Goal: Task Accomplishment & Management: Manage account settings

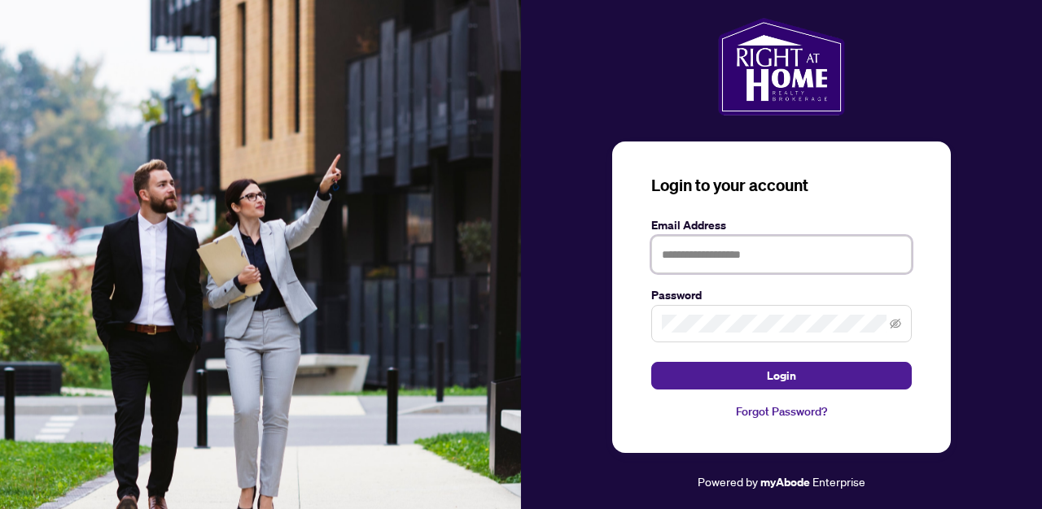
type input "**********"
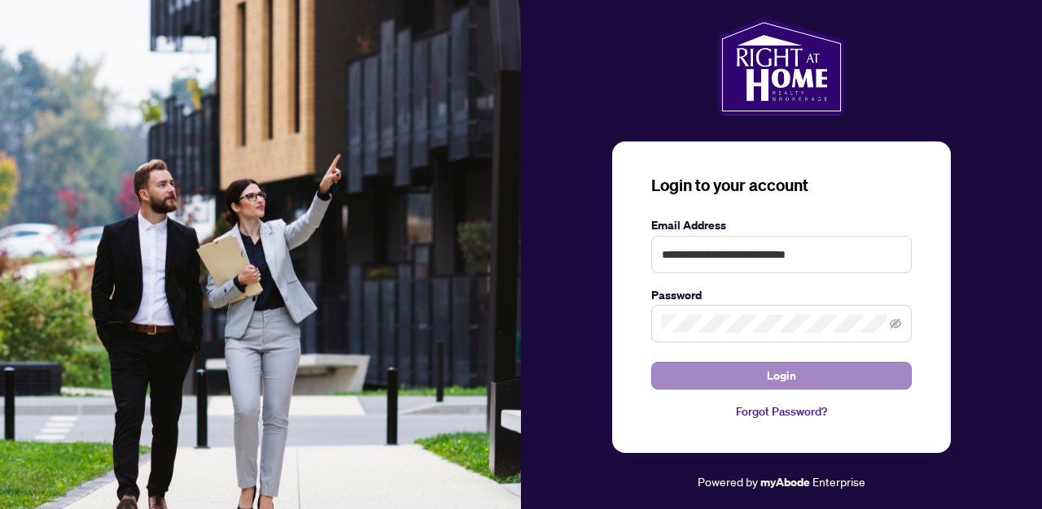
click at [762, 372] on button "Login" at bounding box center [781, 376] width 260 height 28
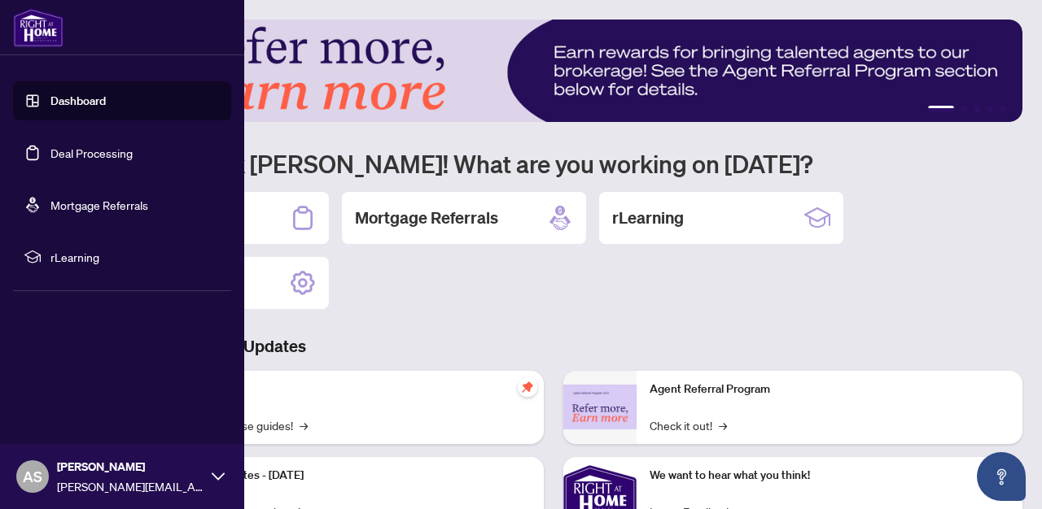
click at [108, 147] on link "Deal Processing" at bounding box center [91, 153] width 82 height 15
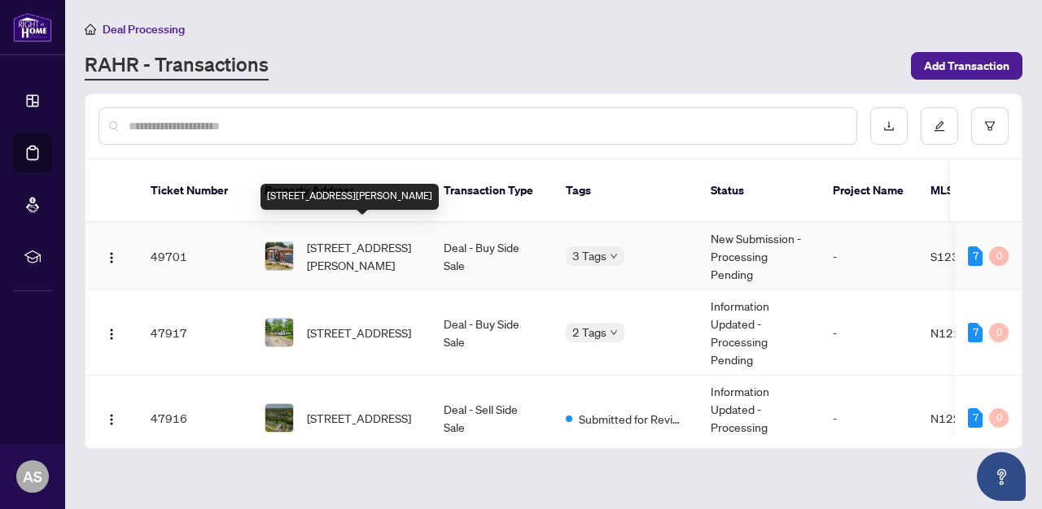
click at [351, 238] on span "[STREET_ADDRESS][PERSON_NAME]" at bounding box center [362, 256] width 111 height 36
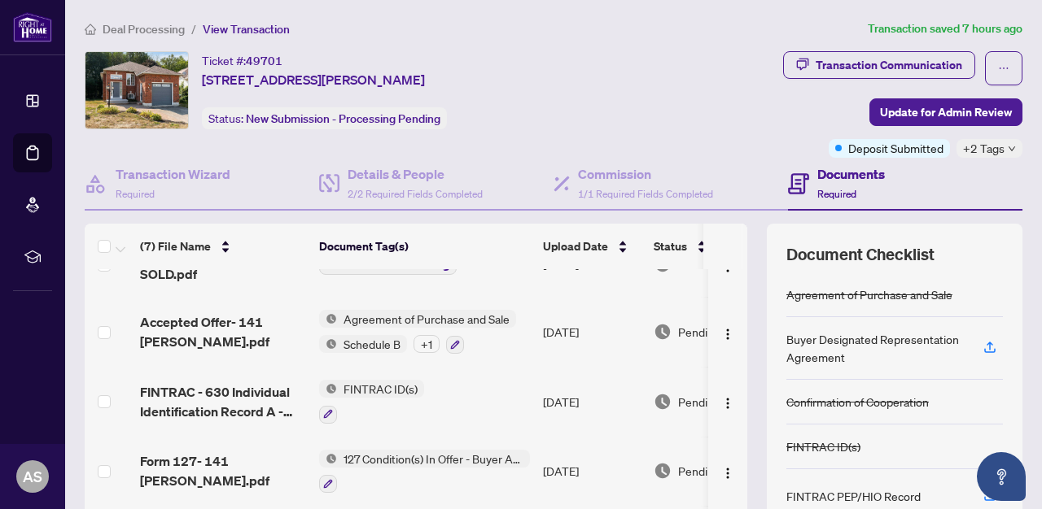
scroll to position [42, 0]
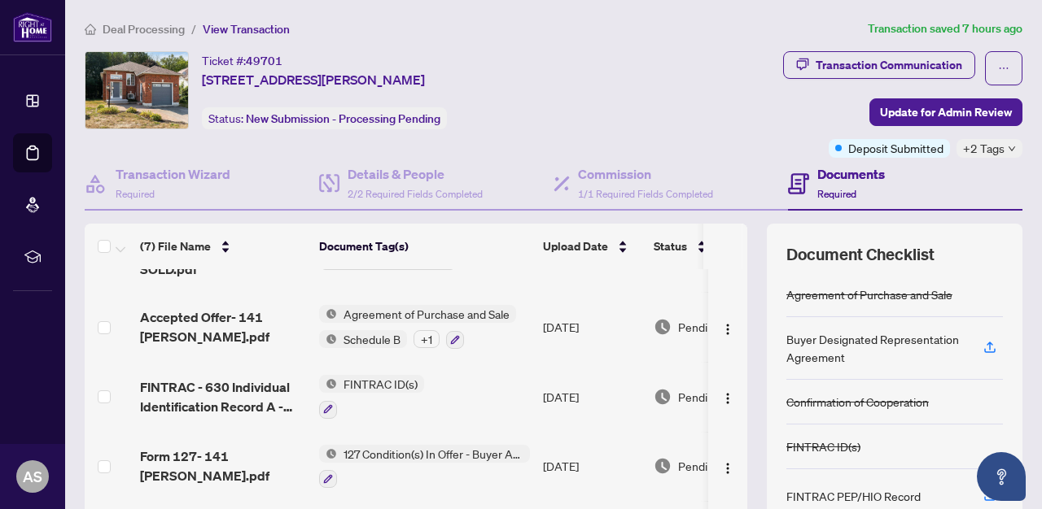
click at [379, 375] on span "FINTRAC ID(s)" at bounding box center [380, 384] width 87 height 18
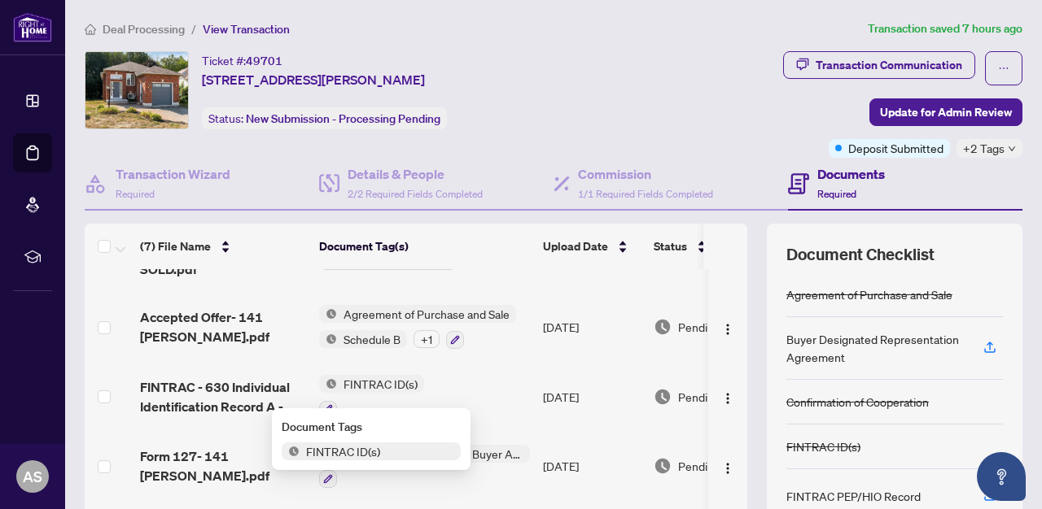
click at [360, 453] on span "FINTRAC ID(s)" at bounding box center [342, 452] width 87 height 18
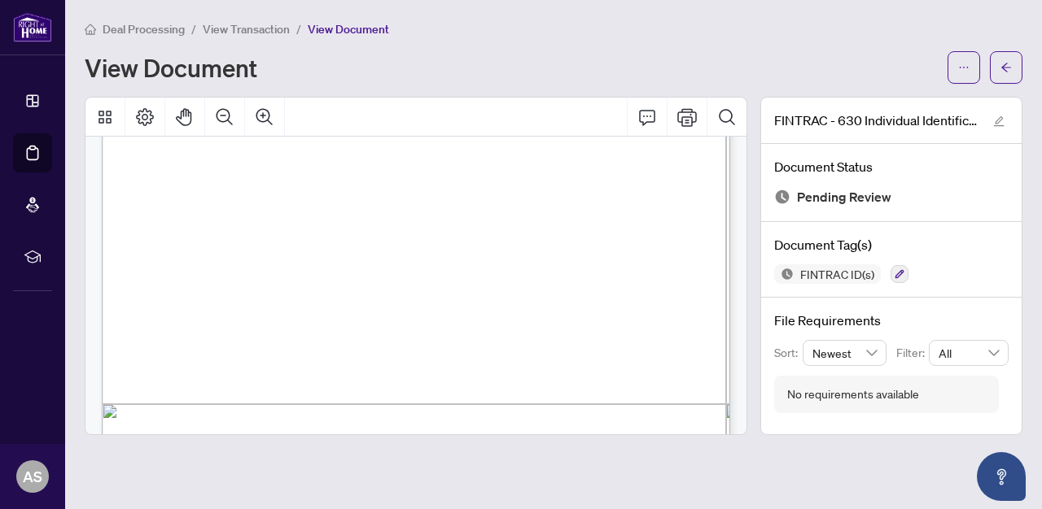
scroll to position [698, 0]
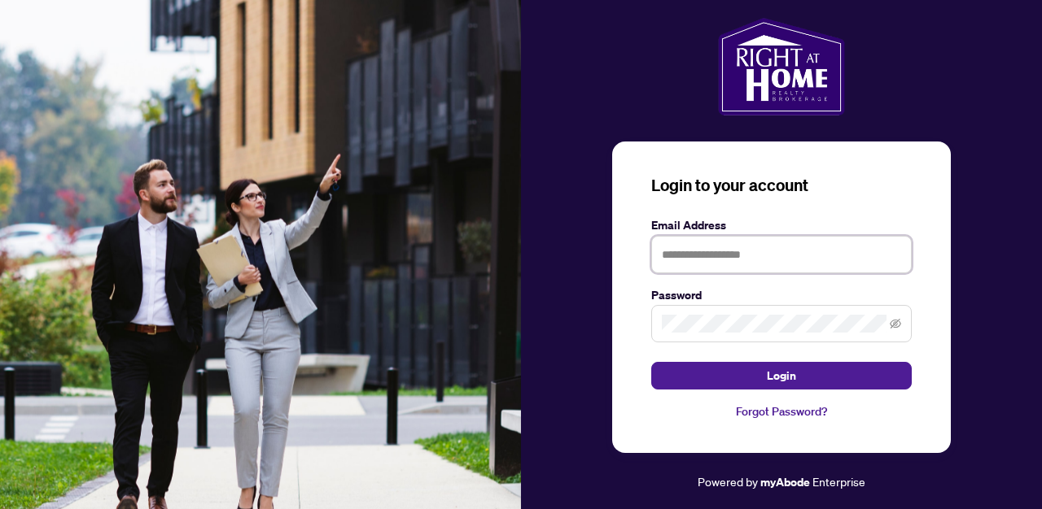
type input "**********"
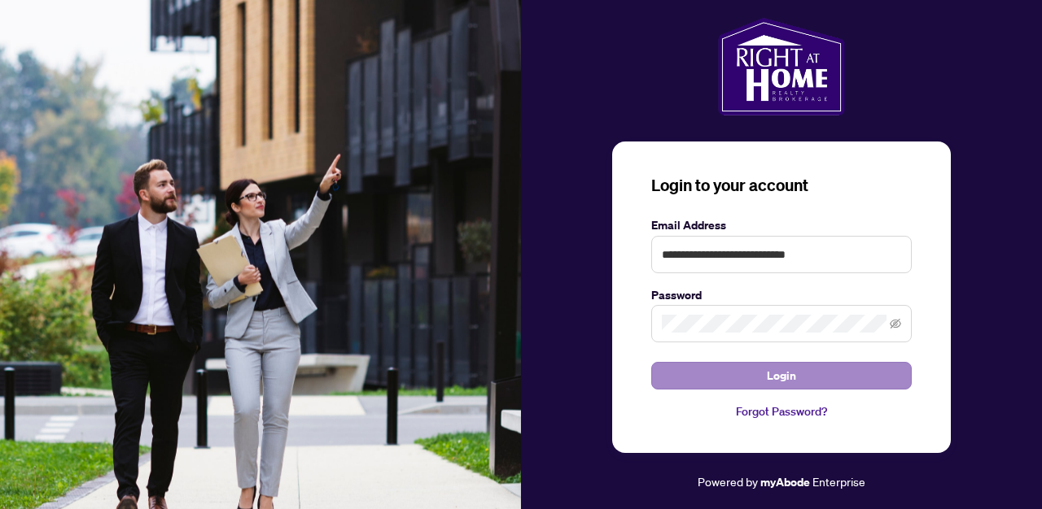
click at [718, 374] on button "Login" at bounding box center [781, 376] width 260 height 28
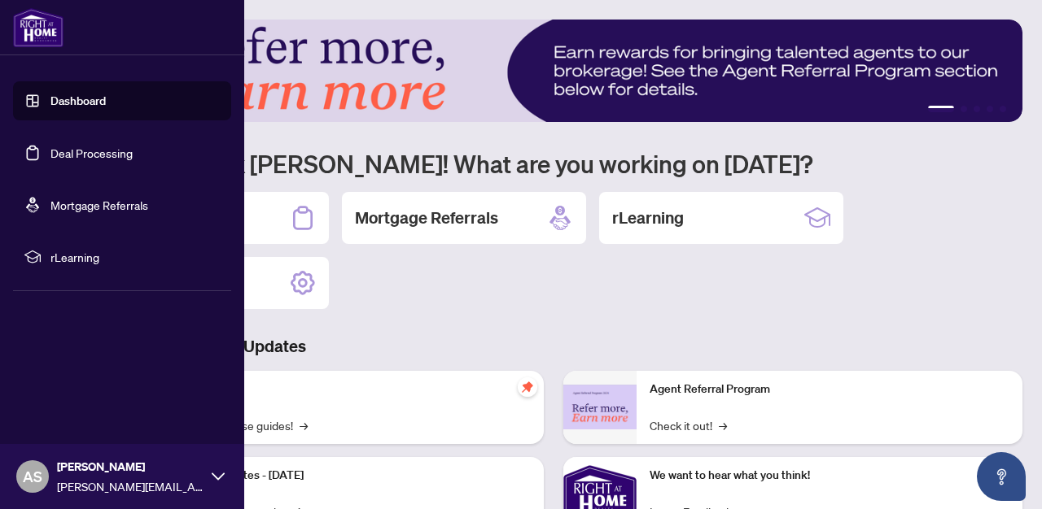
click at [50, 148] on link "Deal Processing" at bounding box center [91, 153] width 82 height 15
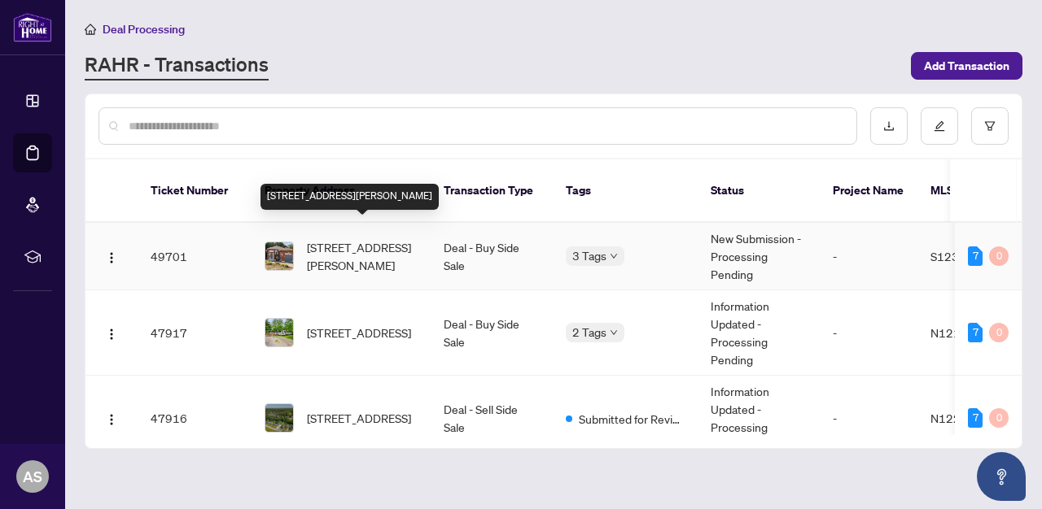
click at [378, 238] on span "[STREET_ADDRESS][PERSON_NAME]" at bounding box center [362, 256] width 111 height 36
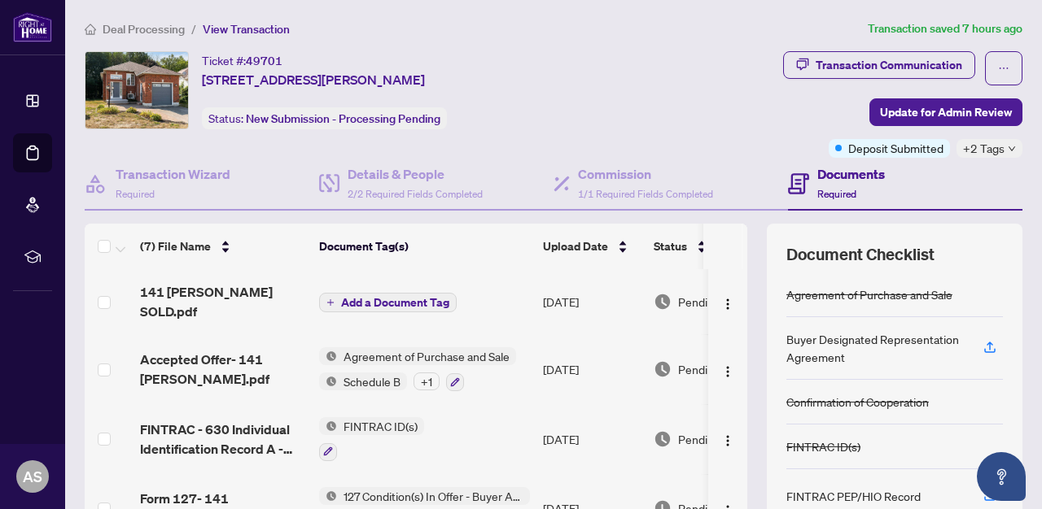
click at [376, 417] on span "FINTRAC ID(s)" at bounding box center [380, 426] width 87 height 18
click at [355, 383] on span "FINTRAC ID(s)" at bounding box center [342, 382] width 87 height 18
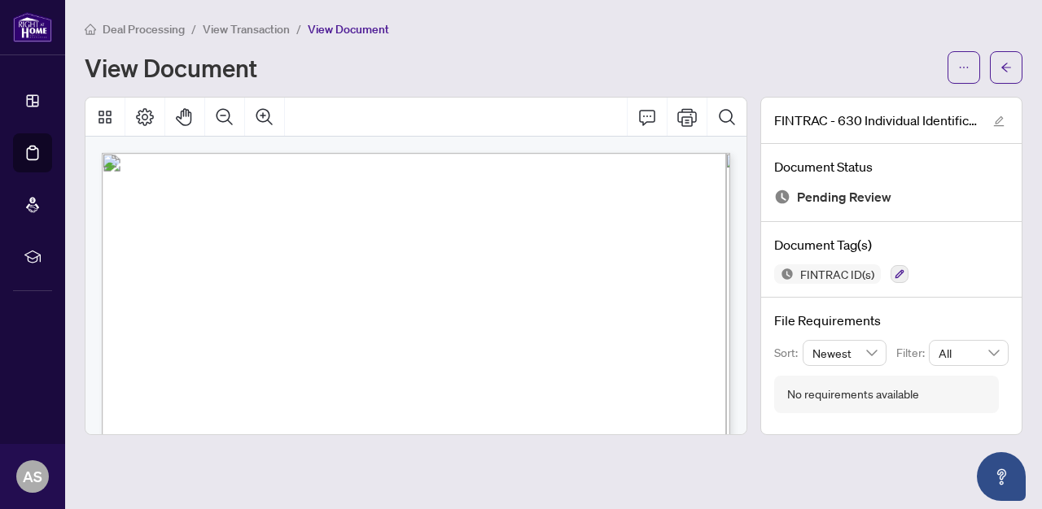
scroll to position [7, 0]
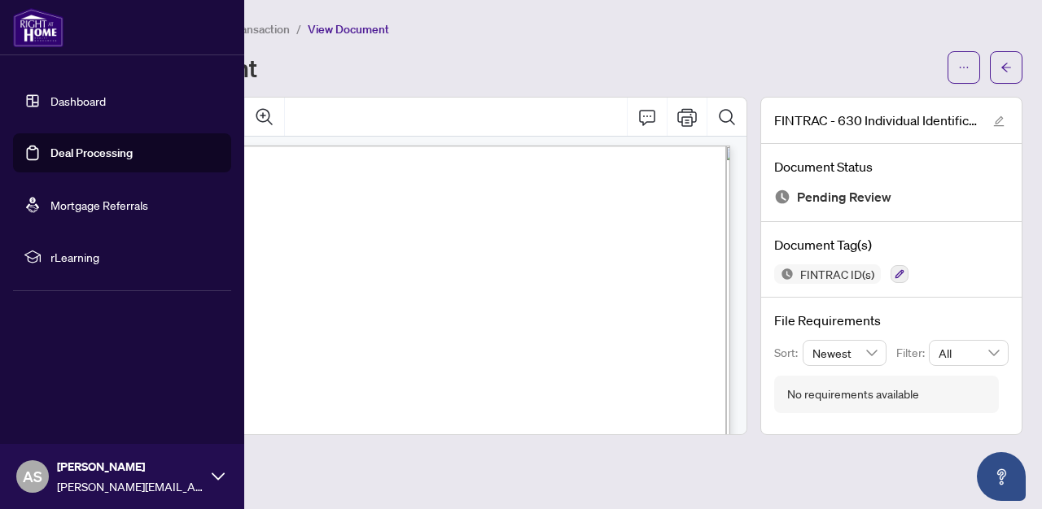
click at [67, 160] on link "Deal Processing" at bounding box center [91, 153] width 82 height 15
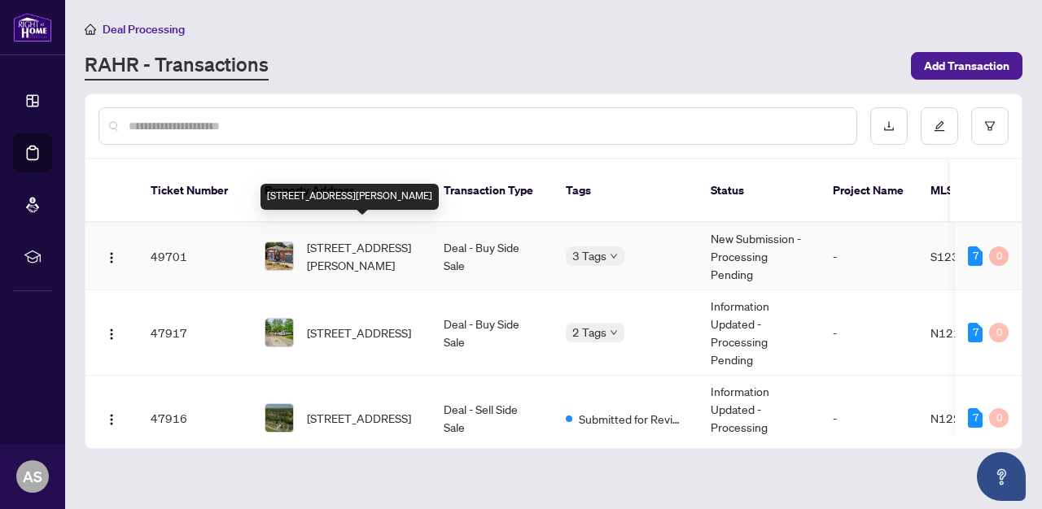
click at [409, 238] on span "[STREET_ADDRESS][PERSON_NAME]" at bounding box center [362, 256] width 111 height 36
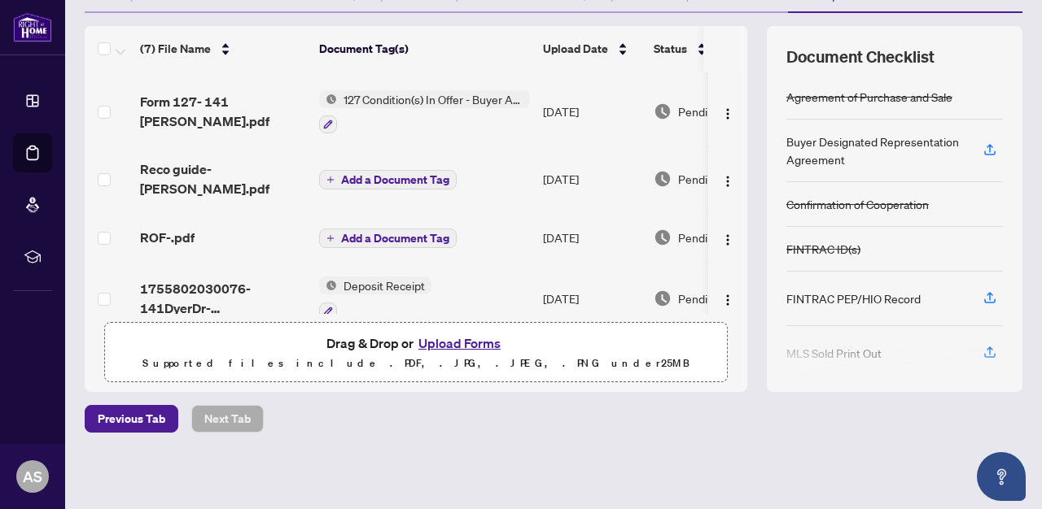
scroll to position [197, 0]
click at [395, 277] on span "Deposit Receipt" at bounding box center [384, 286] width 94 height 18
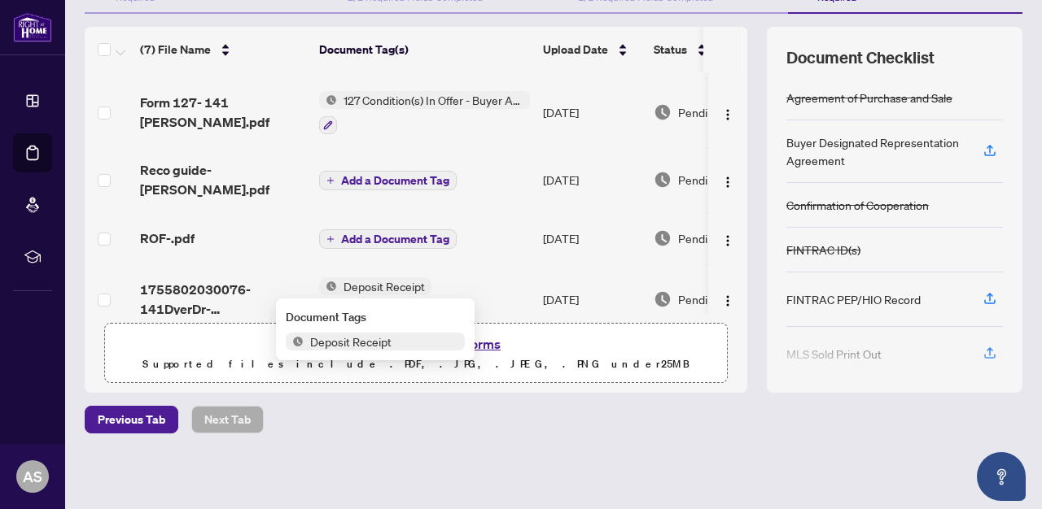
click at [373, 341] on span "Deposit Receipt" at bounding box center [351, 342] width 94 height 18
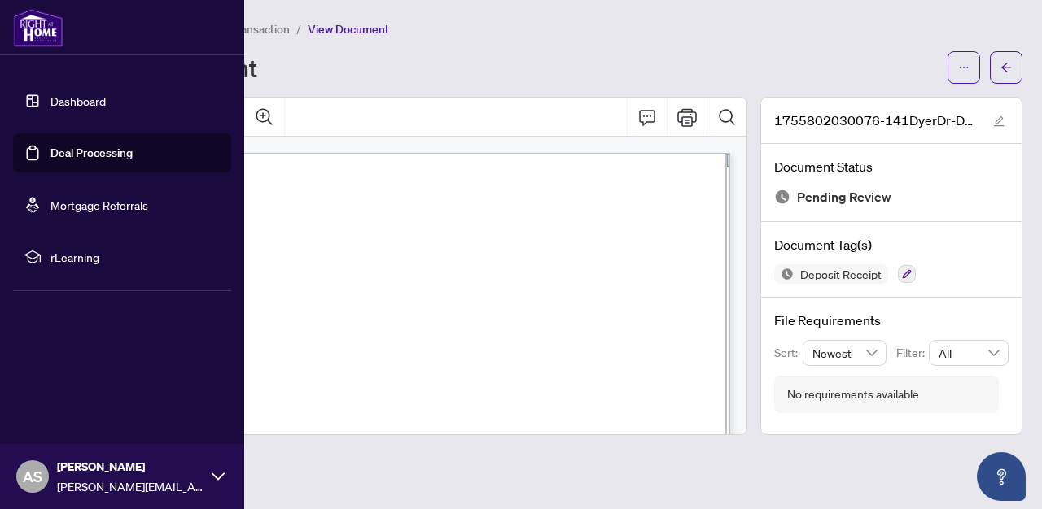
click at [50, 154] on link "Deal Processing" at bounding box center [91, 153] width 82 height 15
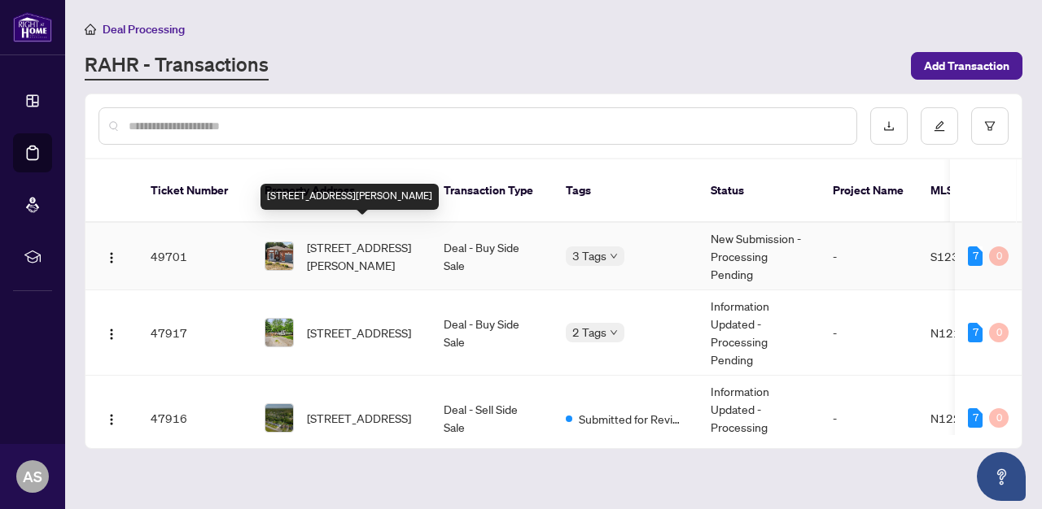
click at [373, 238] on span "[STREET_ADDRESS][PERSON_NAME]" at bounding box center [362, 256] width 111 height 36
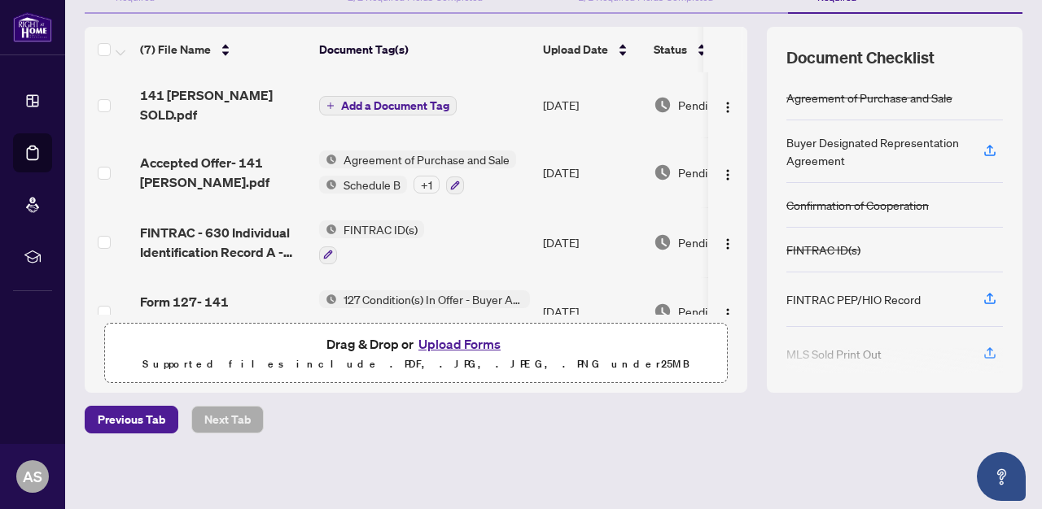
click at [384, 290] on span "127 Condition(s) In Offer - Buyer Acknowledgement" at bounding box center [433, 299] width 193 height 18
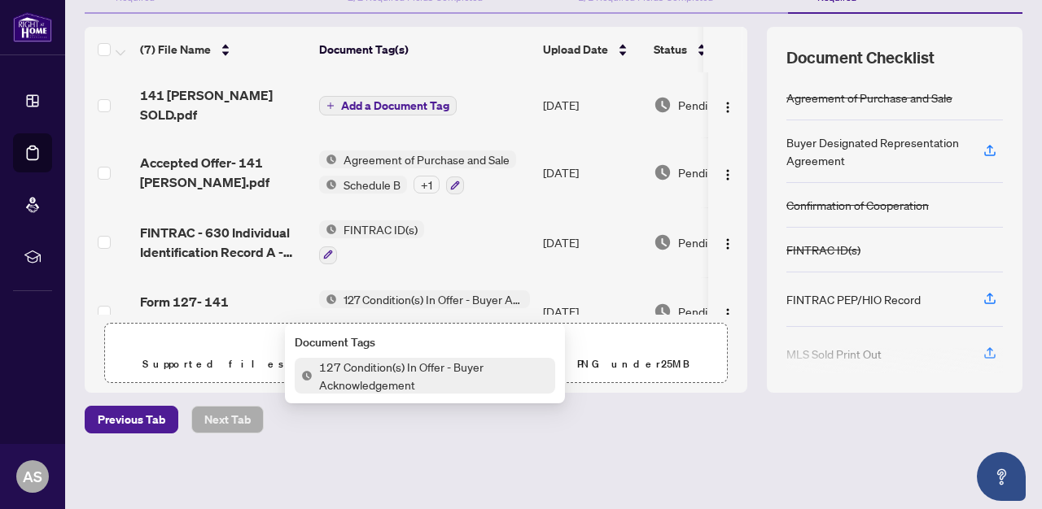
click at [371, 365] on span "127 Condition(s) In Offer - Buyer Acknowledgement" at bounding box center [433, 376] width 242 height 36
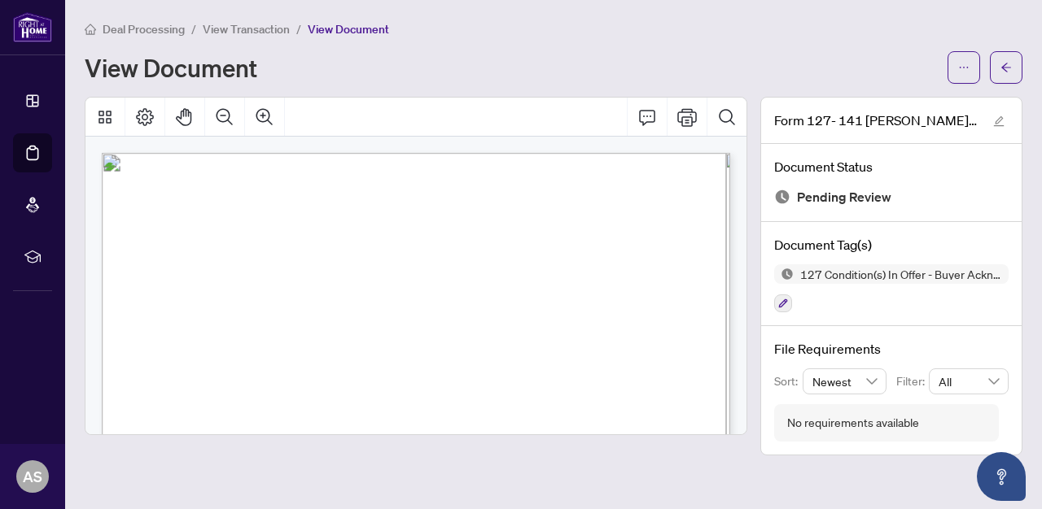
click at [267, 26] on span "View Transaction" at bounding box center [246, 29] width 87 height 15
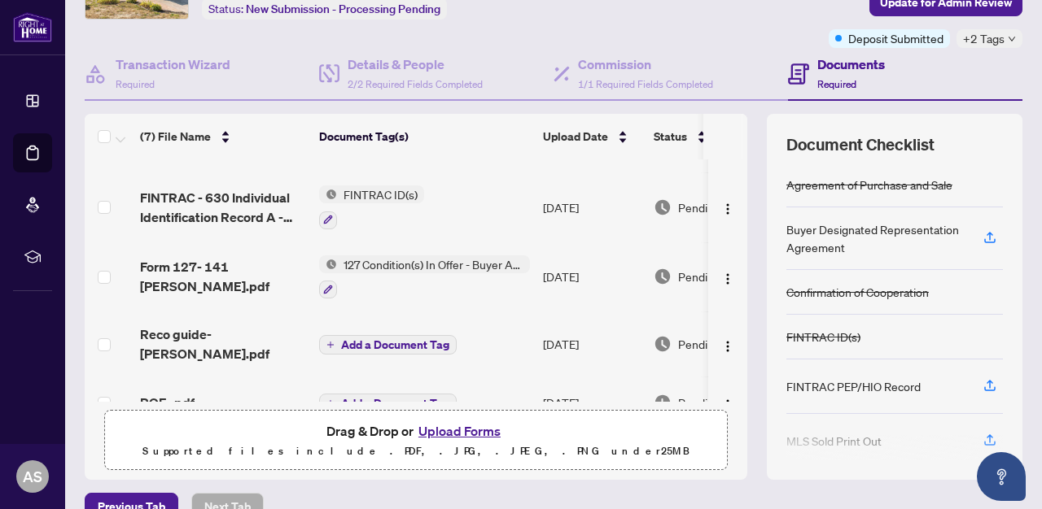
scroll to position [89, 0]
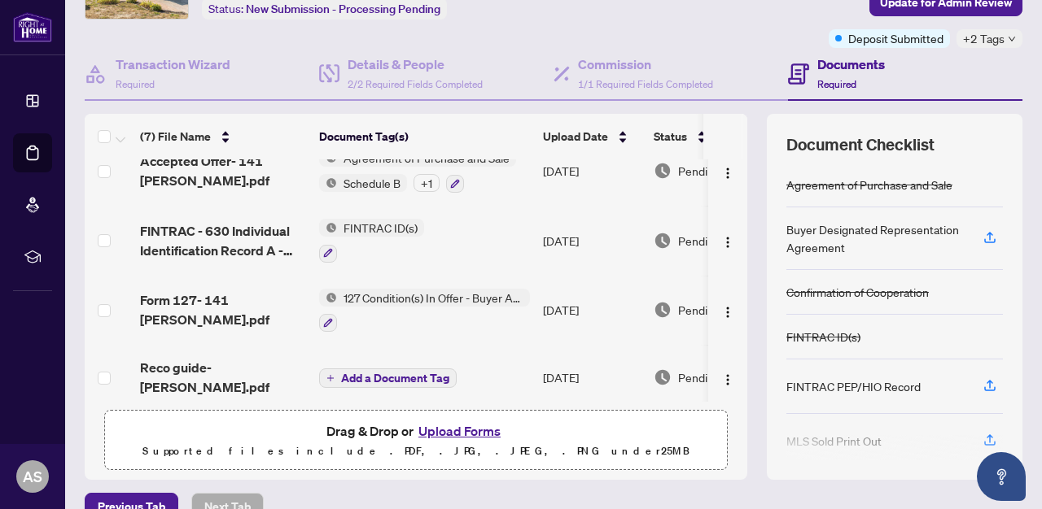
click at [372, 219] on span "FINTRAC ID(s)" at bounding box center [380, 228] width 87 height 18
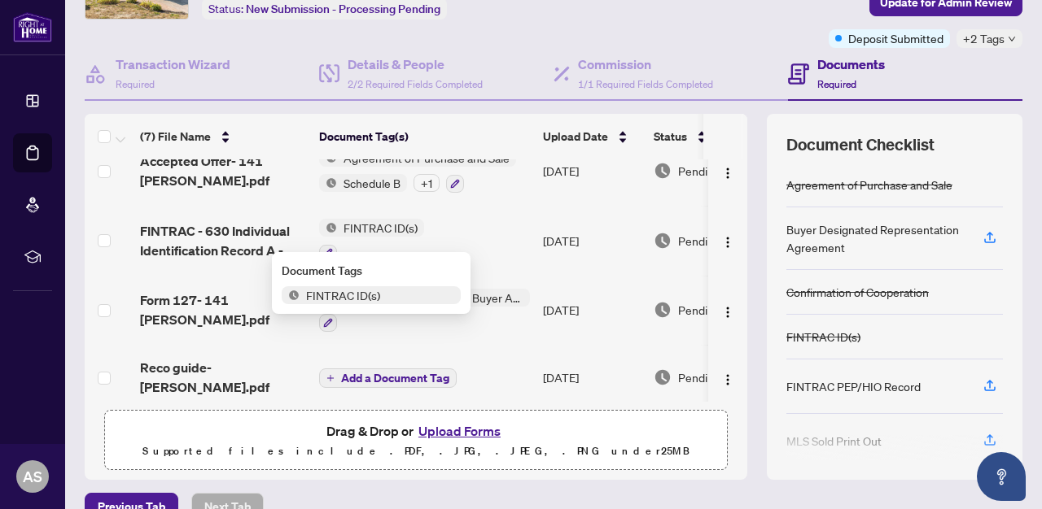
click at [355, 295] on span "FINTRAC ID(s)" at bounding box center [342, 295] width 87 height 18
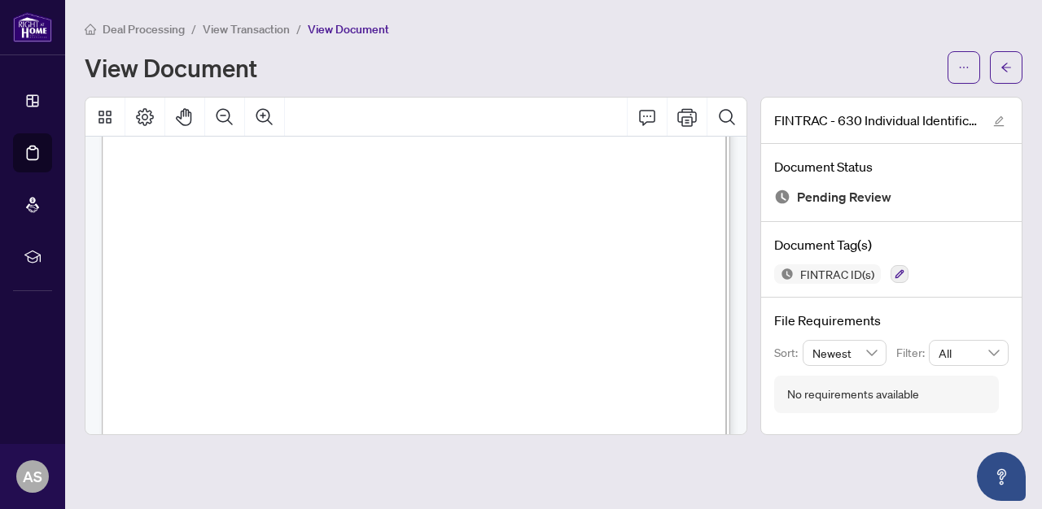
scroll to position [242, 0]
click at [463, 3] on main "Deal Processing / View Transaction / View Document View Document FINTRAC - 630 …" at bounding box center [553, 254] width 976 height 509
click at [264, 30] on span "View Transaction" at bounding box center [246, 29] width 87 height 15
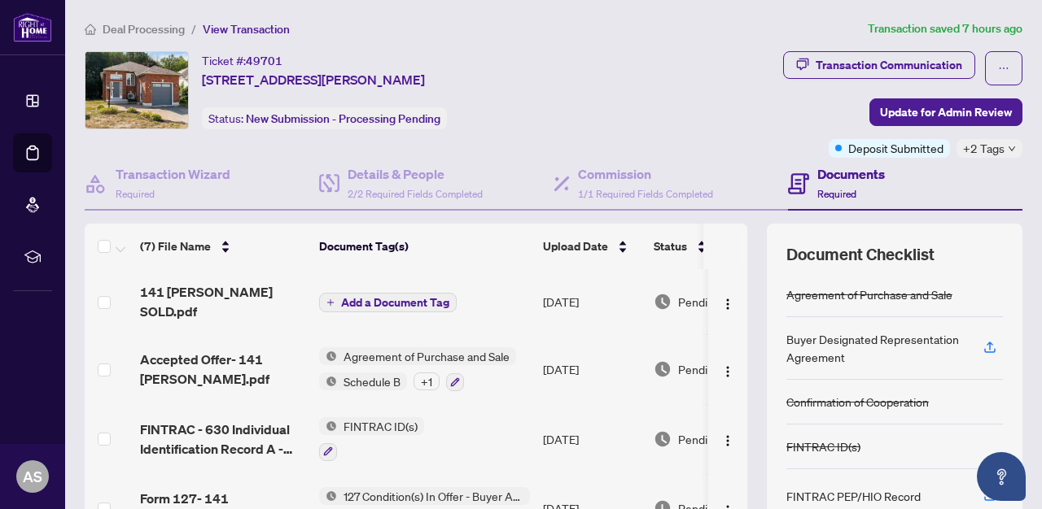
click at [391, 347] on span "Agreement of Purchase and Sale" at bounding box center [426, 356] width 179 height 18
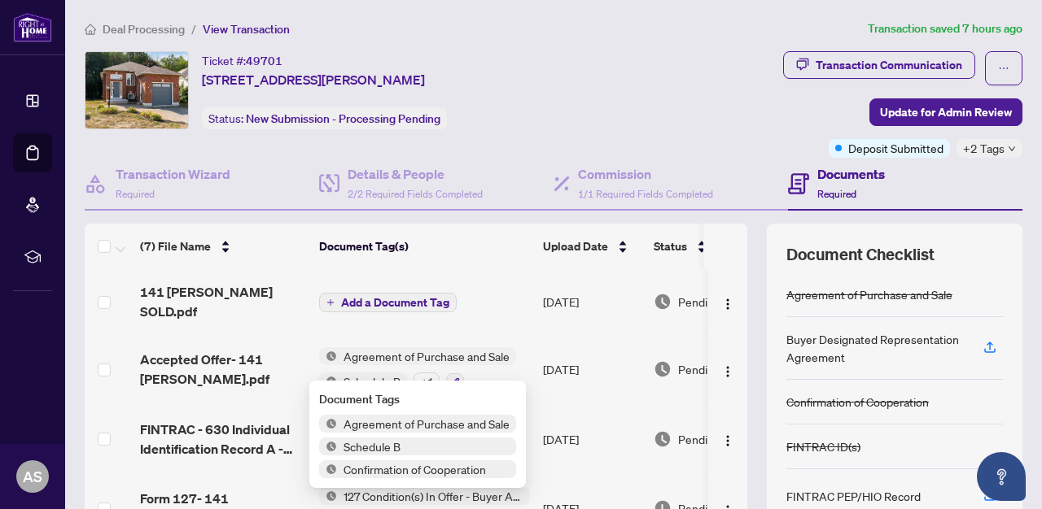
click at [393, 429] on span "Agreement of Purchase and Sale" at bounding box center [426, 424] width 179 height 18
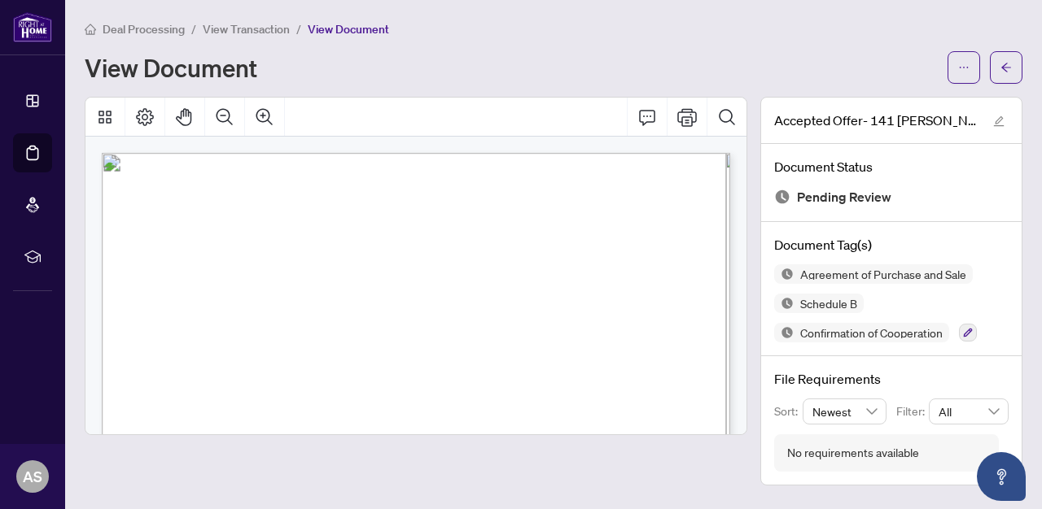
click at [259, 33] on span "View Transaction" at bounding box center [246, 29] width 87 height 15
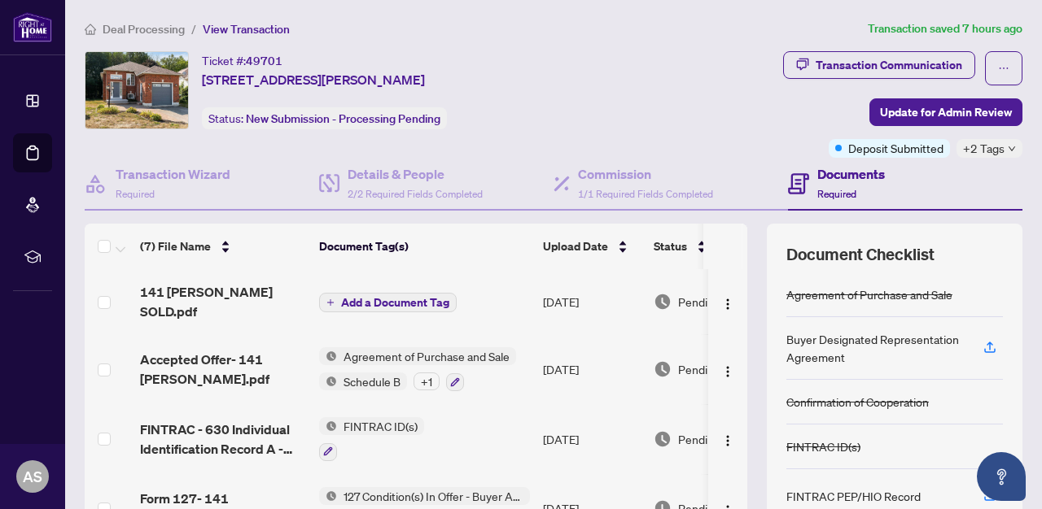
click at [372, 347] on span "Agreement of Purchase and Sale" at bounding box center [426, 356] width 179 height 18
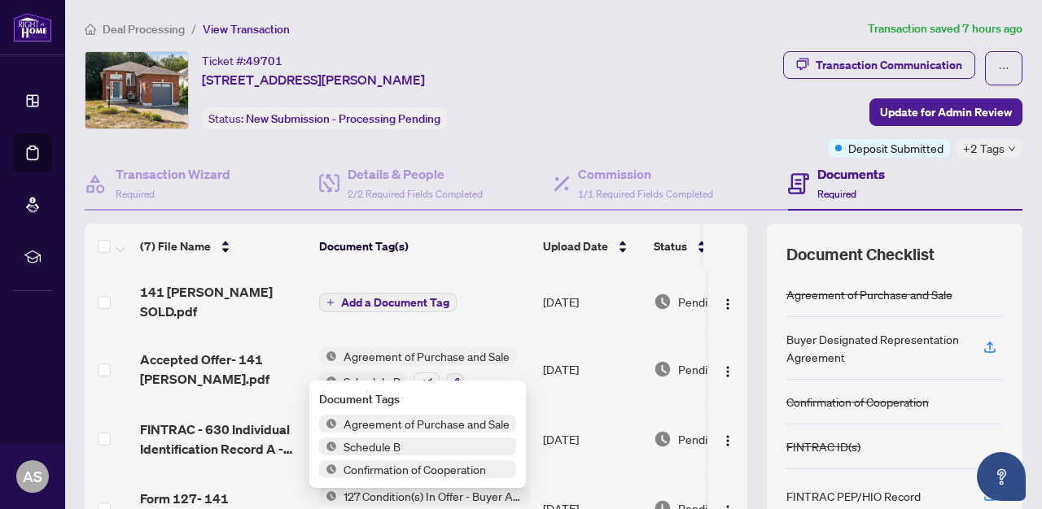
click at [391, 427] on span "Agreement of Purchase and Sale" at bounding box center [426, 424] width 179 height 18
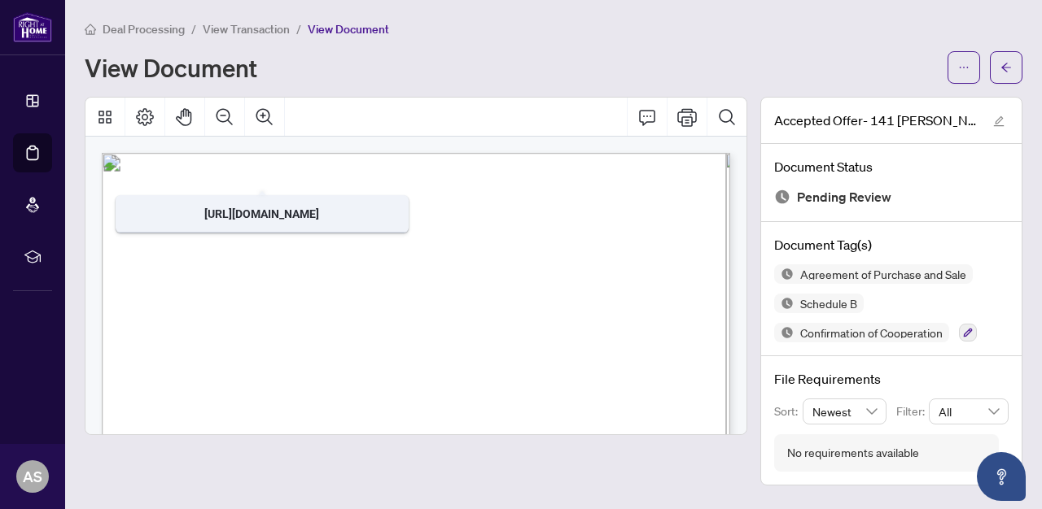
click at [254, 38] on div "Deal Processing / View Transaction / View Document View Document" at bounding box center [553, 52] width 937 height 64
click at [257, 27] on span "View Transaction" at bounding box center [246, 29] width 87 height 15
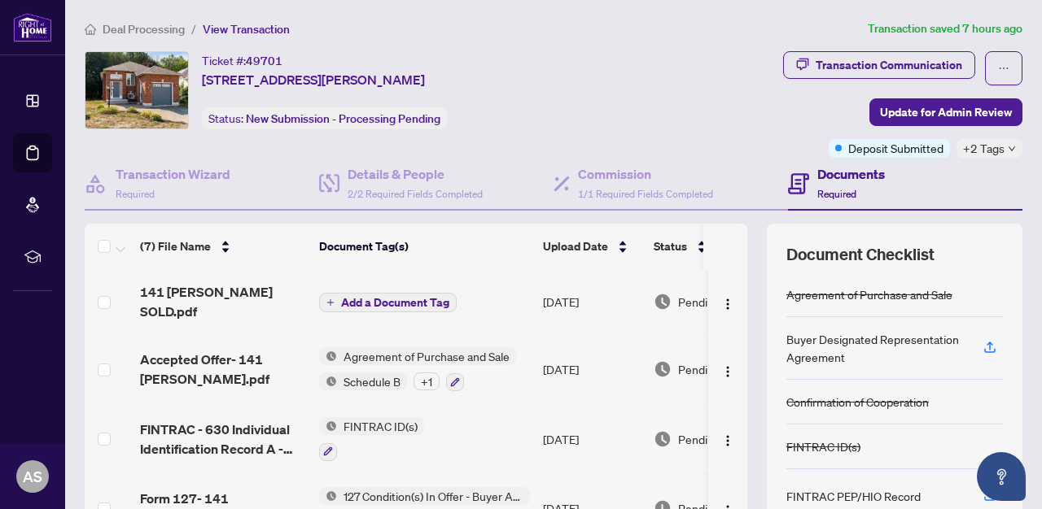
click at [375, 417] on span "FINTRAC ID(s)" at bounding box center [380, 426] width 87 height 18
click at [358, 385] on span "FINTRAC ID(s)" at bounding box center [342, 382] width 87 height 18
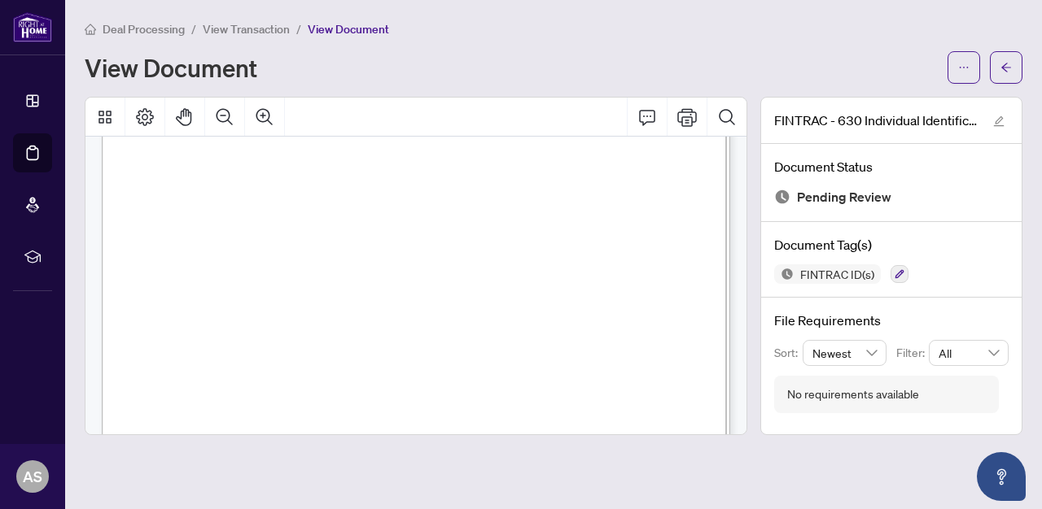
scroll to position [188, 0]
click at [234, 24] on span "View Transaction" at bounding box center [246, 29] width 87 height 15
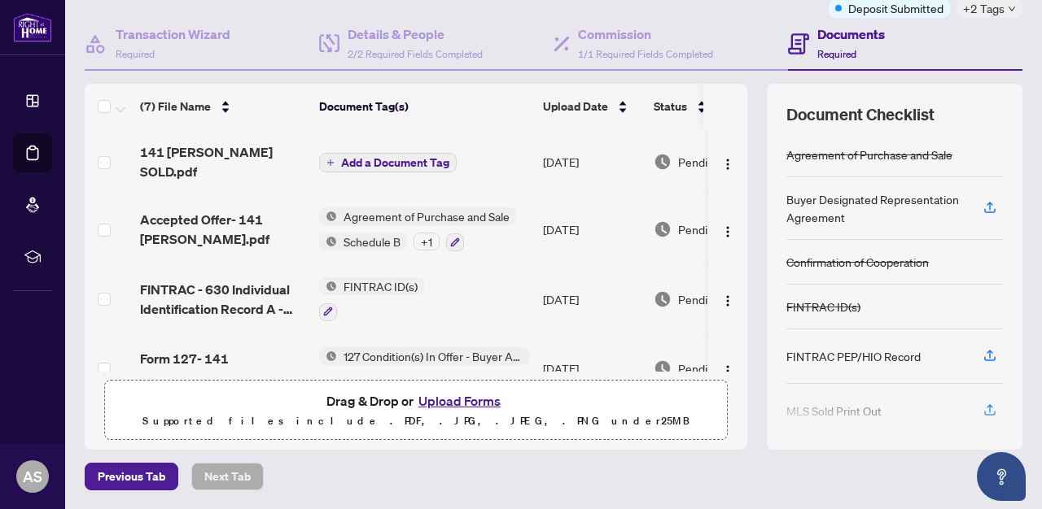
click at [383, 277] on span "FINTRAC ID(s)" at bounding box center [380, 286] width 87 height 18
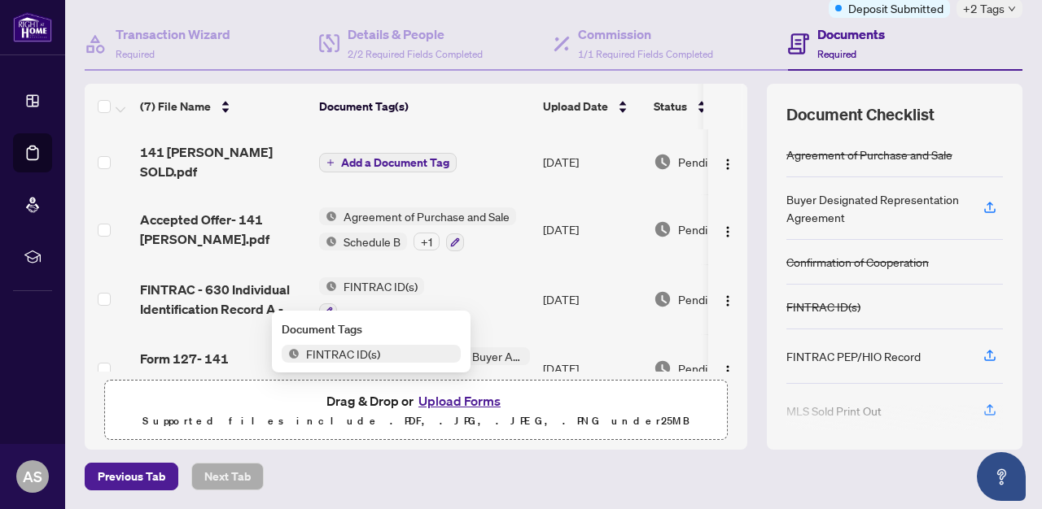
click at [351, 350] on span "FINTRAC ID(s)" at bounding box center [342, 354] width 87 height 18
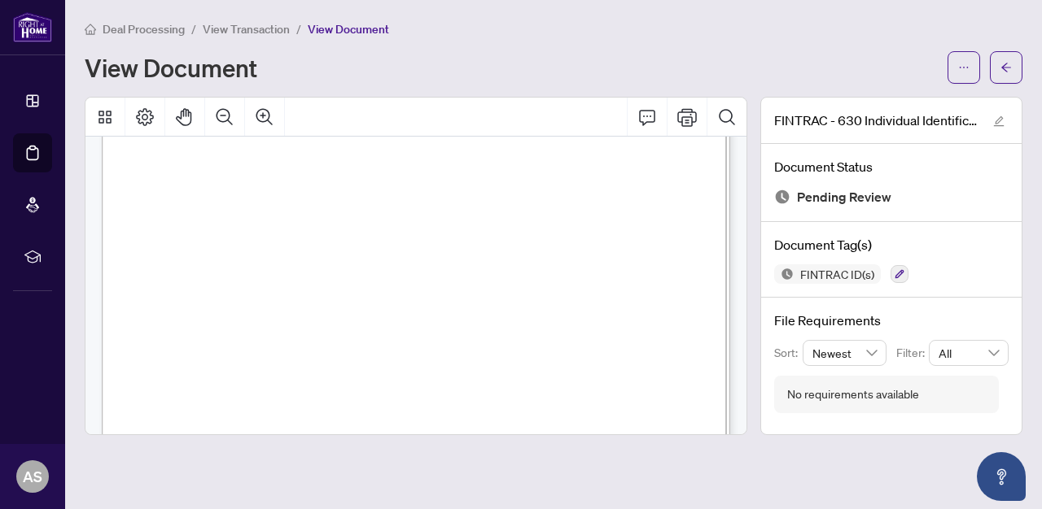
scroll to position [2793, 0]
click at [242, 32] on span "View Transaction" at bounding box center [246, 29] width 87 height 15
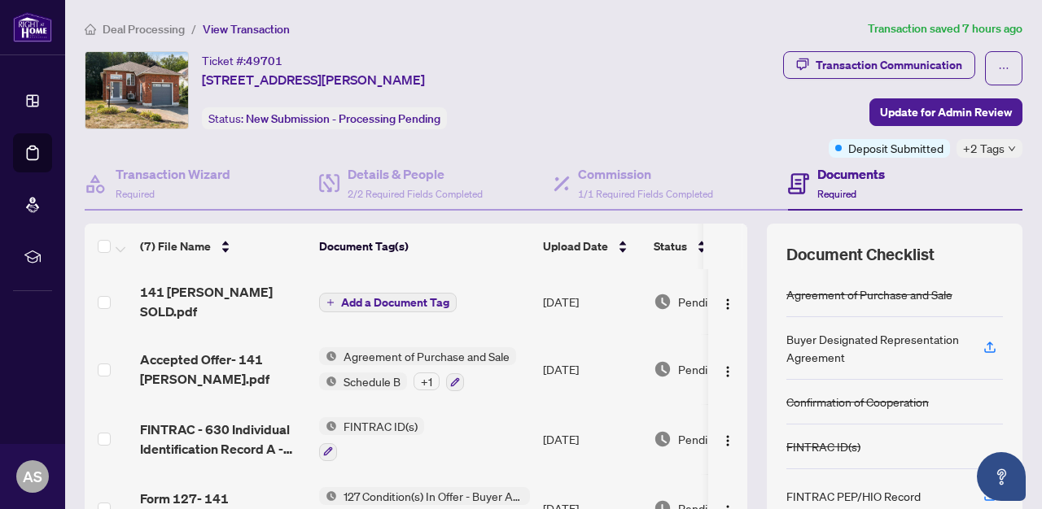
click at [378, 347] on span "Agreement of Purchase and Sale" at bounding box center [426, 356] width 179 height 18
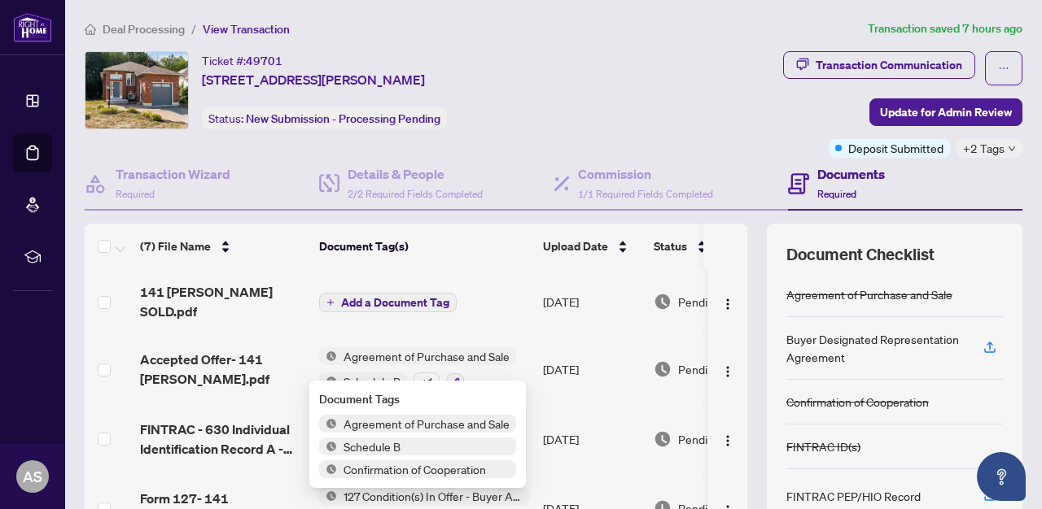
click at [395, 426] on span "Agreement of Purchase and Sale" at bounding box center [426, 424] width 179 height 18
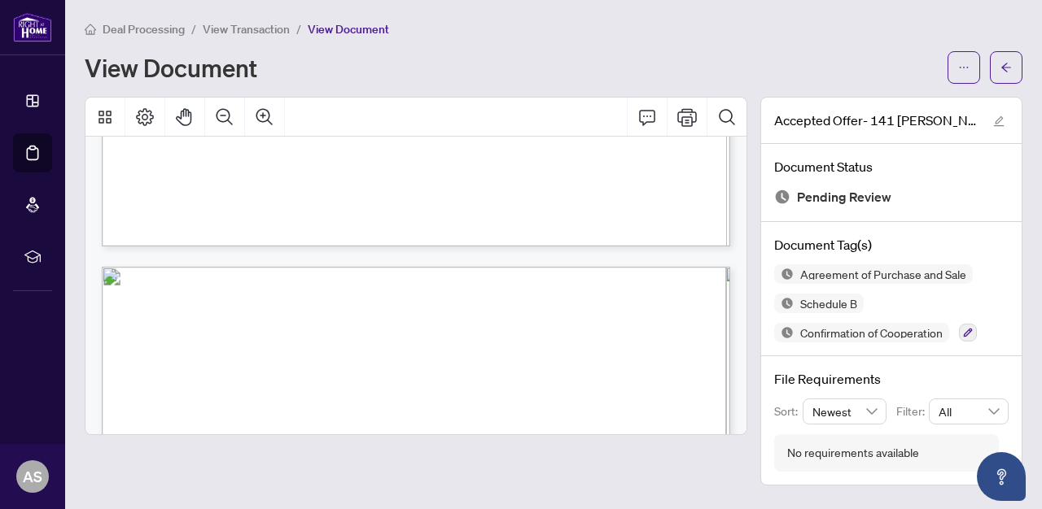
scroll to position [2312, 0]
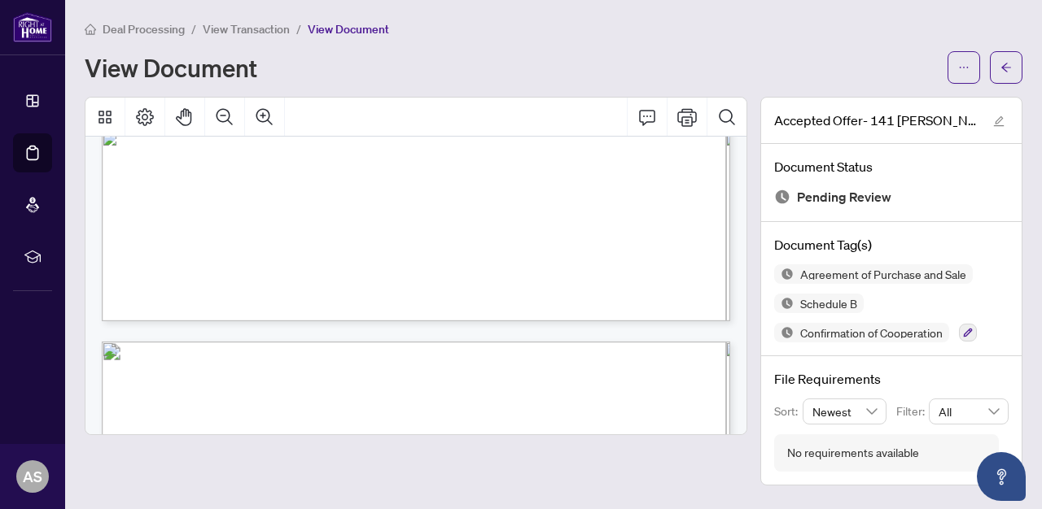
click at [264, 33] on span "View Transaction" at bounding box center [246, 29] width 87 height 15
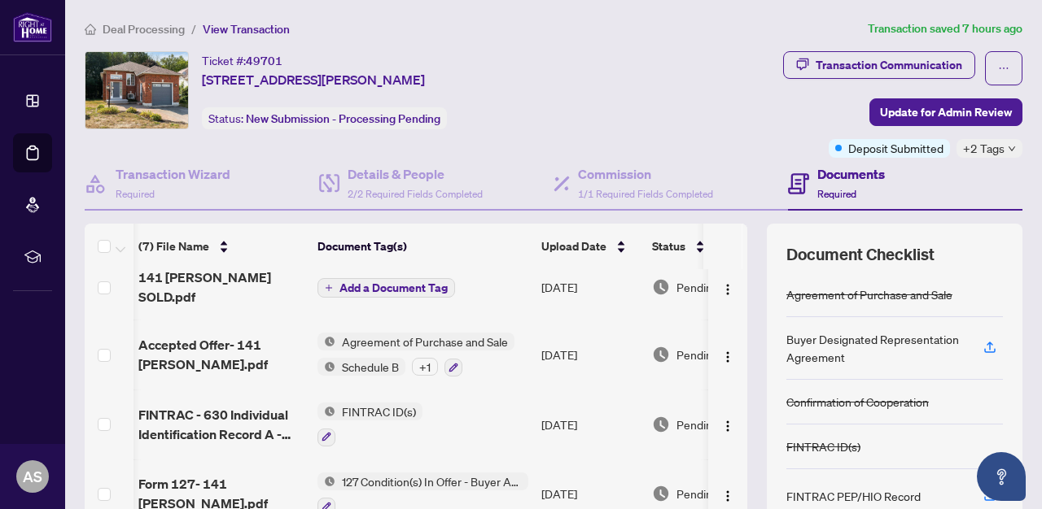
scroll to position [12, 2]
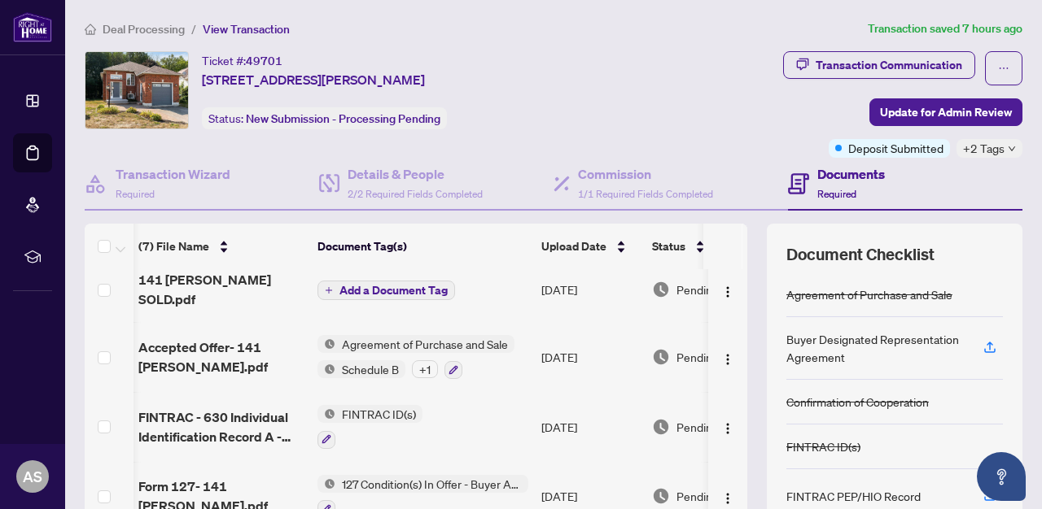
click at [366, 360] on span "Schedule B" at bounding box center [370, 369] width 70 height 18
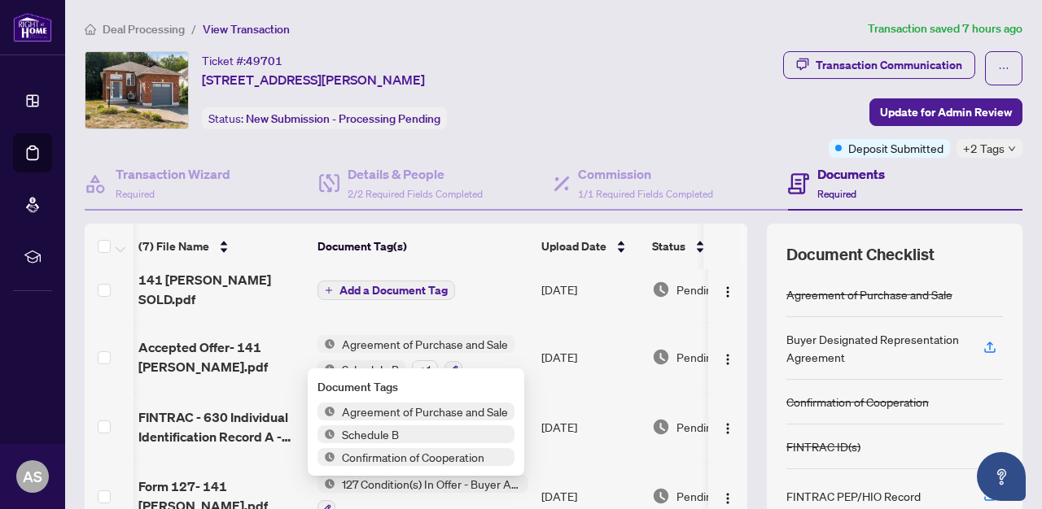
click at [388, 435] on span "Schedule B" at bounding box center [370, 435] width 70 height 18
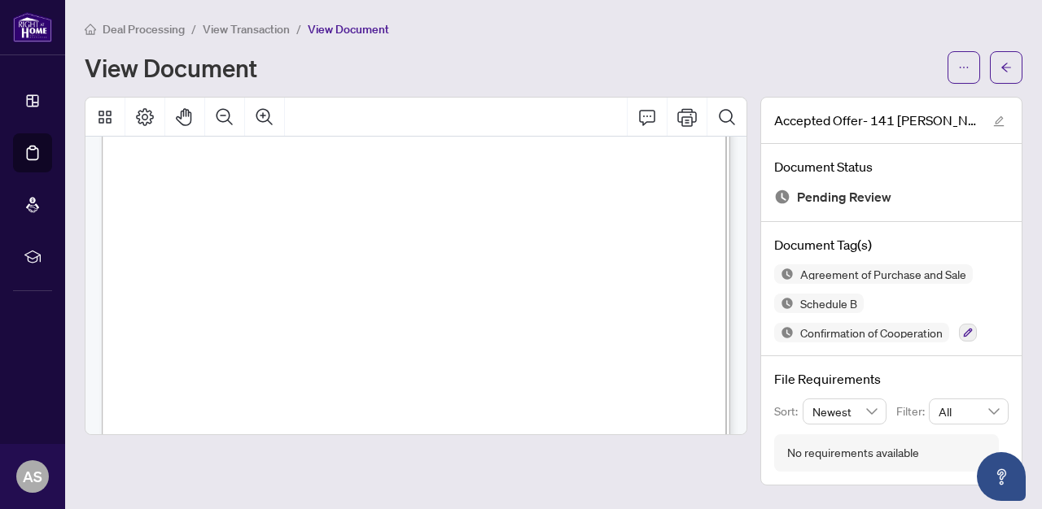
scroll to position [7615, 0]
click at [242, 33] on span "View Transaction" at bounding box center [246, 29] width 87 height 15
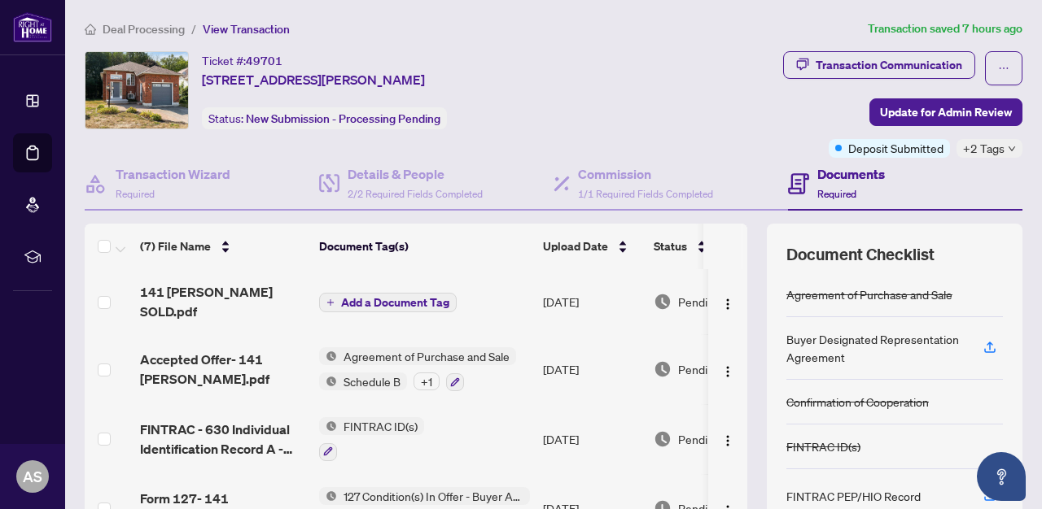
click at [359, 347] on span "Agreement of Purchase and Sale" at bounding box center [426, 356] width 179 height 18
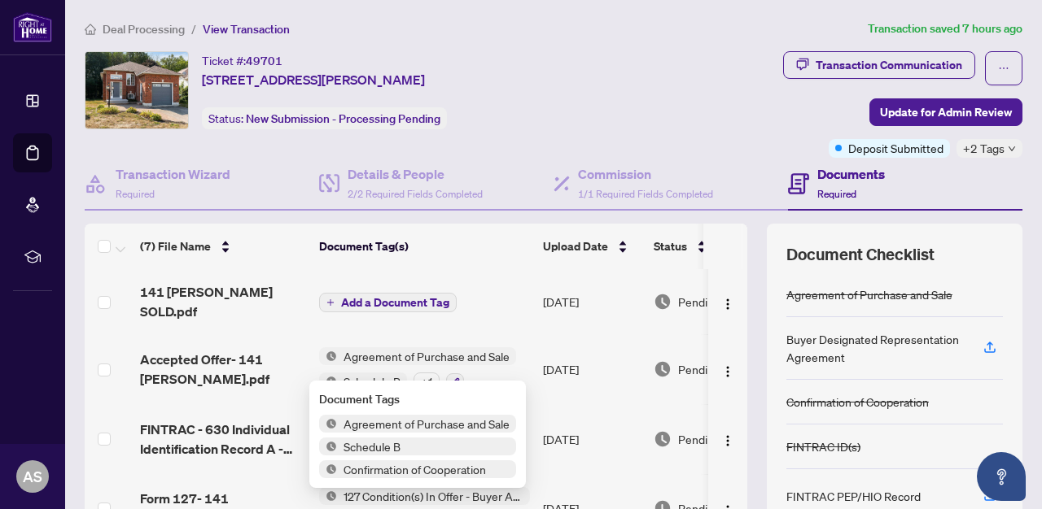
click at [358, 474] on span "Confirmation of Cooperation" at bounding box center [414, 470] width 155 height 18
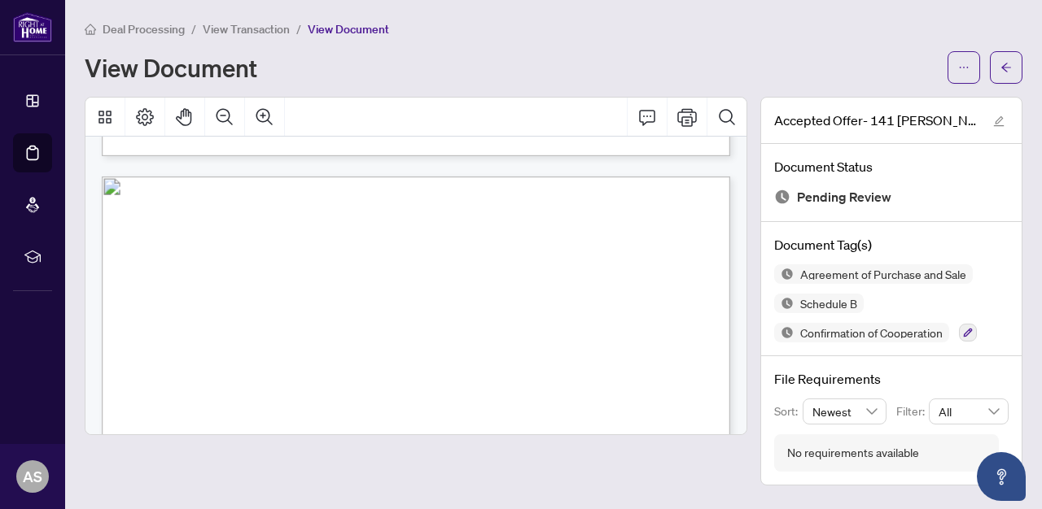
scroll to position [3022, 0]
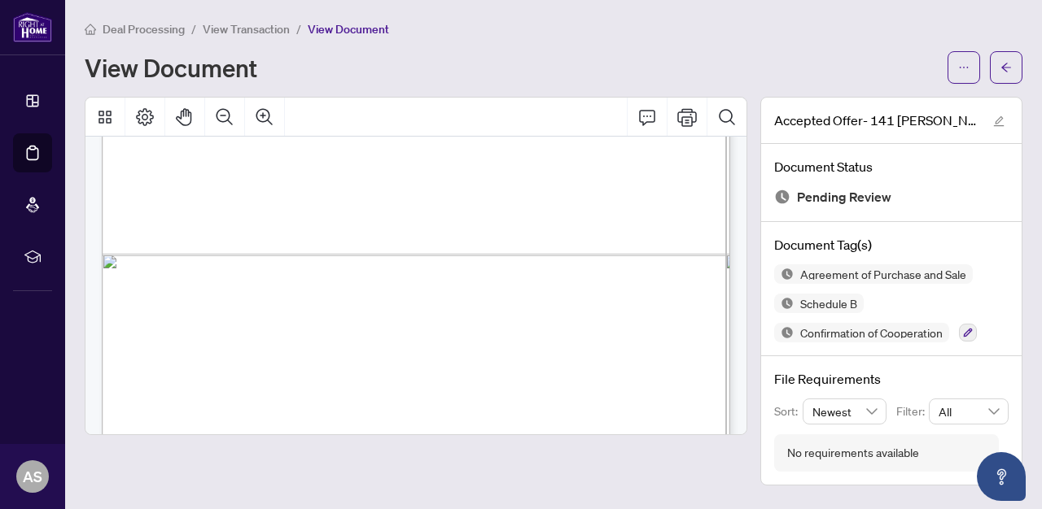
click at [242, 22] on span "View Transaction" at bounding box center [246, 29] width 87 height 15
